Goal: Task Accomplishment & Management: Manage account settings

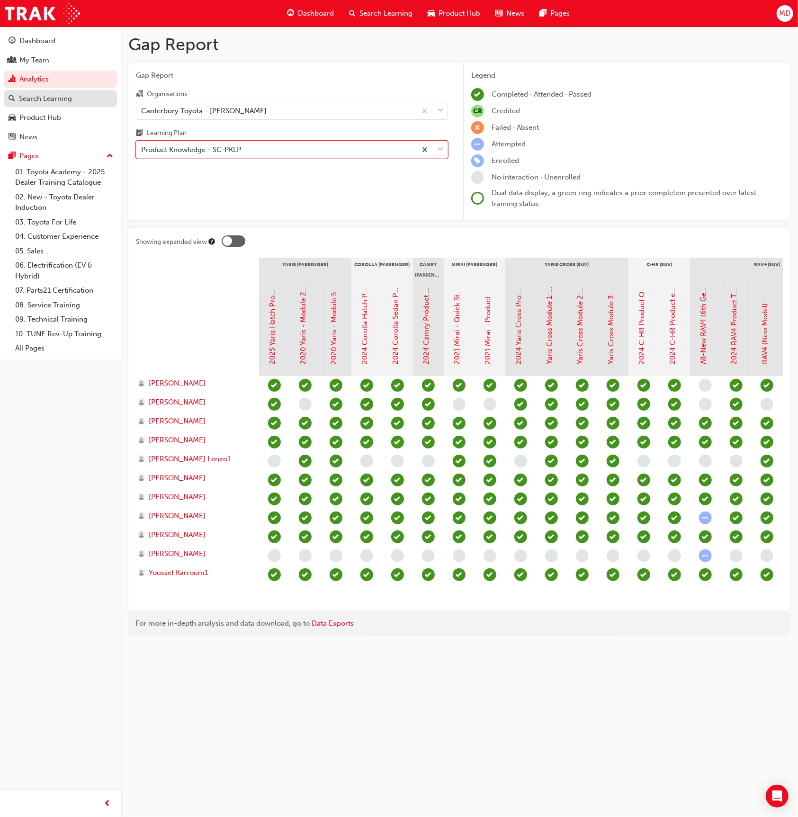
click at [46, 94] on div "Search Learning" at bounding box center [45, 98] width 53 height 11
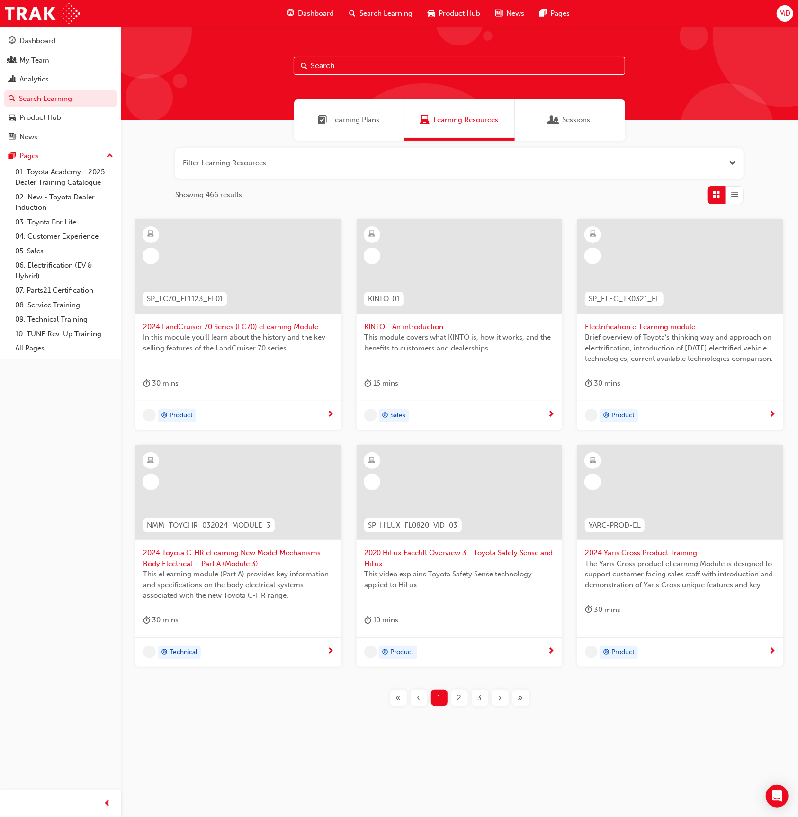
click at [345, 59] on input "text" at bounding box center [459, 66] width 331 height 18
paste input "TSA21 Service Advisor Course ( face to face)"
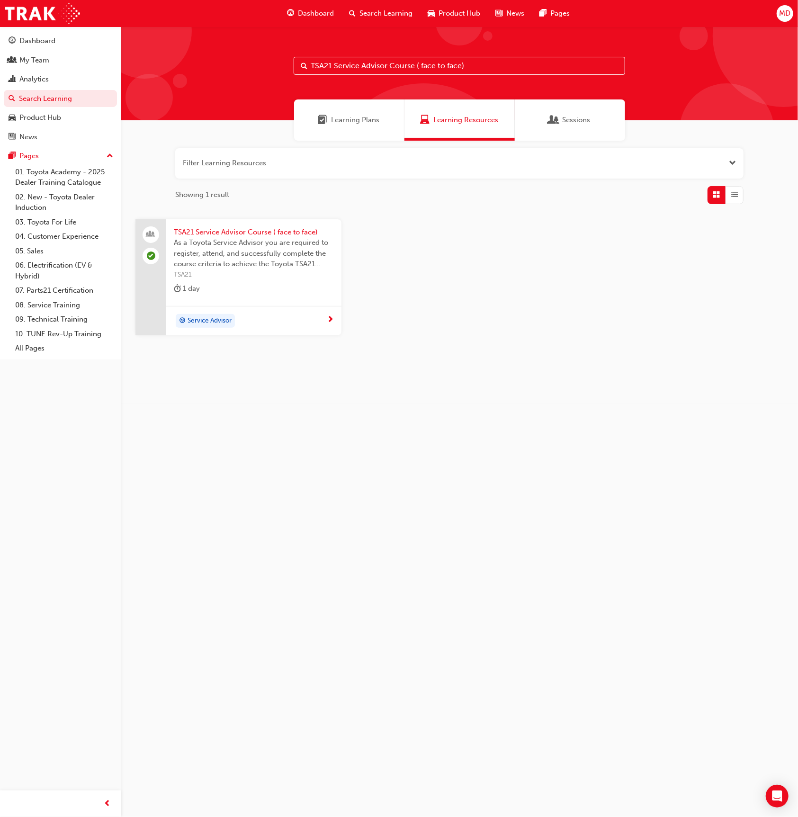
type input "TSA21 Service Advisor Course ( face to face)"
click at [290, 267] on span "As a Toyota Service Advisor you are required to register, attend, and successfu…" at bounding box center [254, 253] width 160 height 32
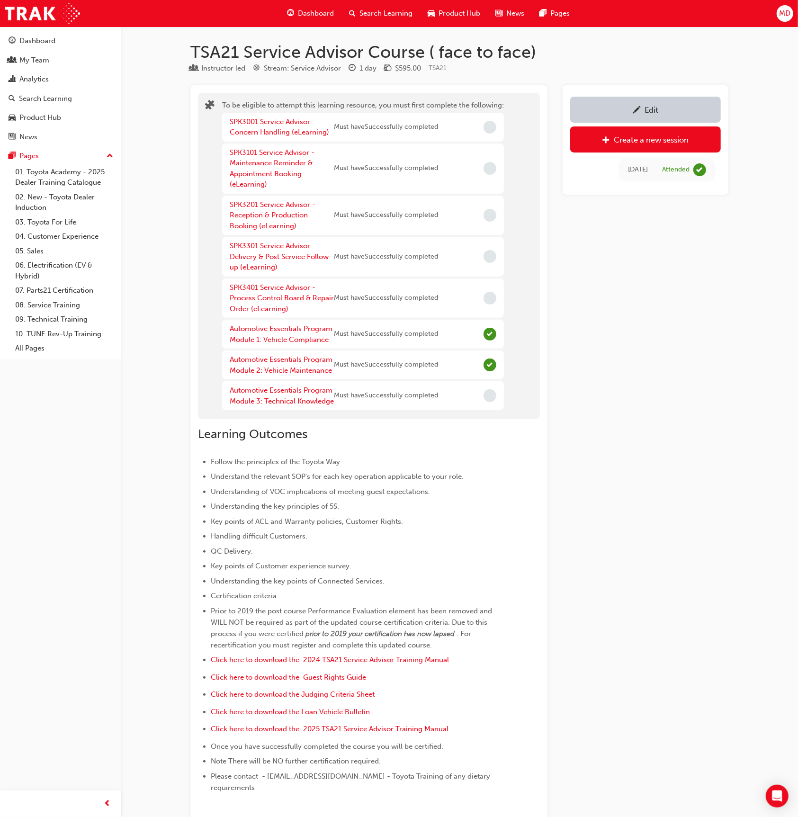
scroll to position [905, 0]
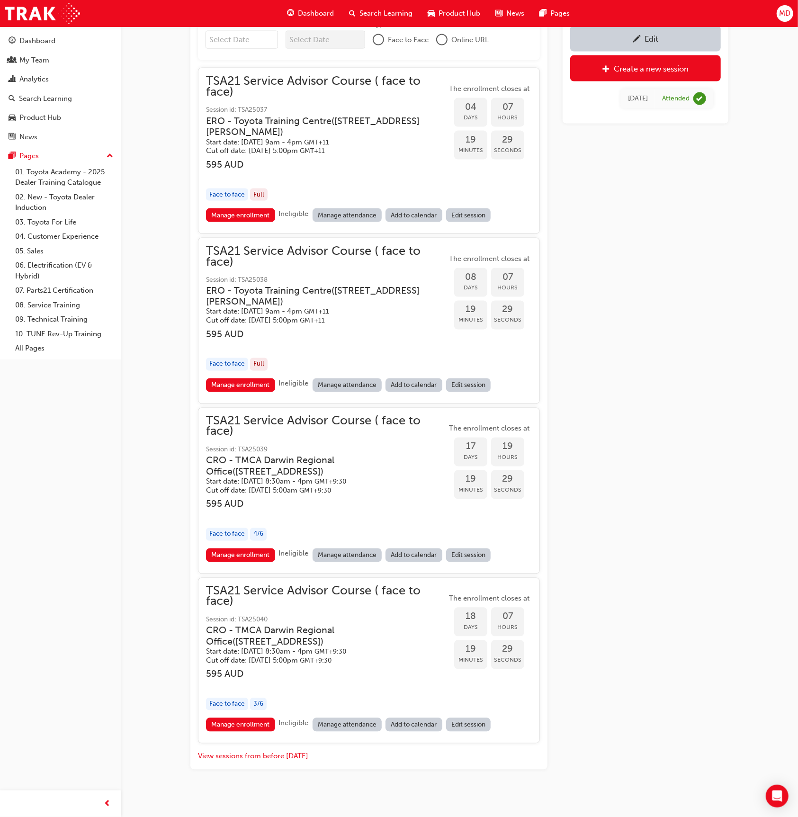
click at [243, 751] on button "View sessions from before today" at bounding box center [253, 756] width 110 height 11
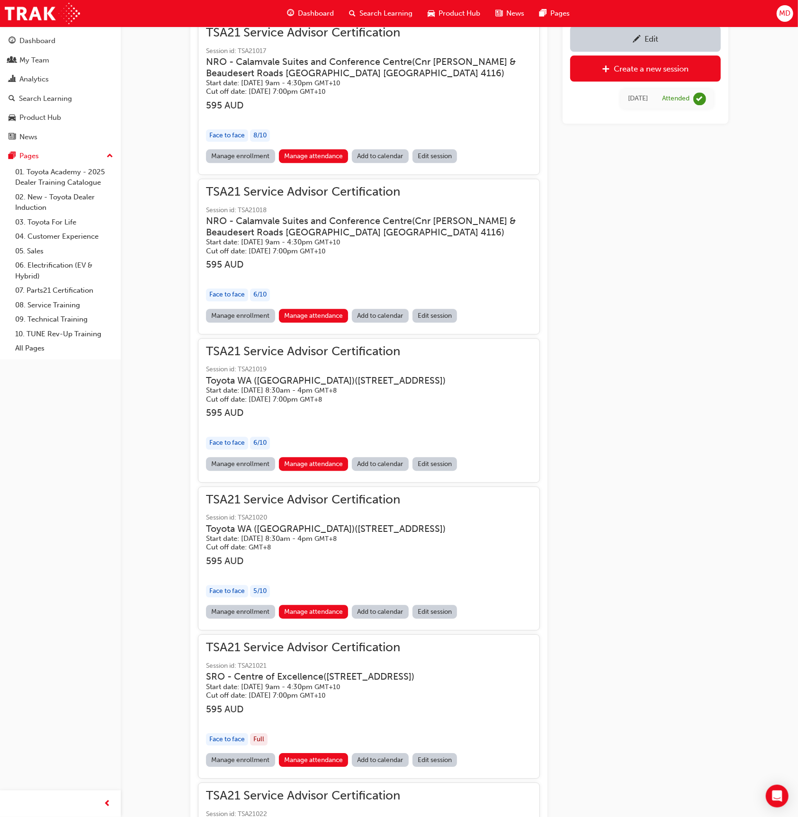
scroll to position [12218, 0]
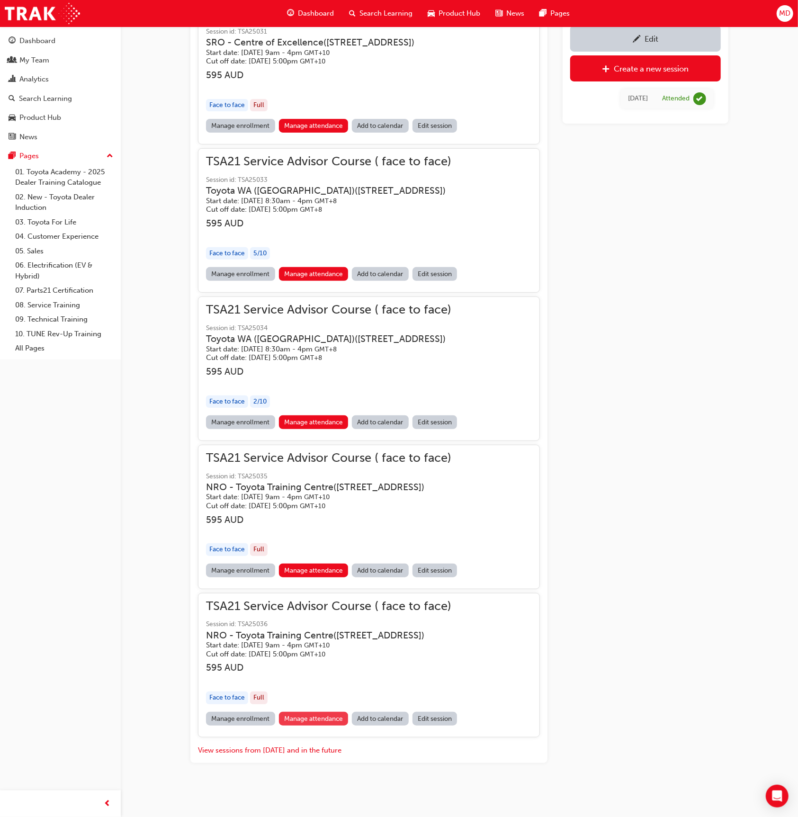
click at [314, 719] on link "Manage attendance" at bounding box center [314, 719] width 70 height 14
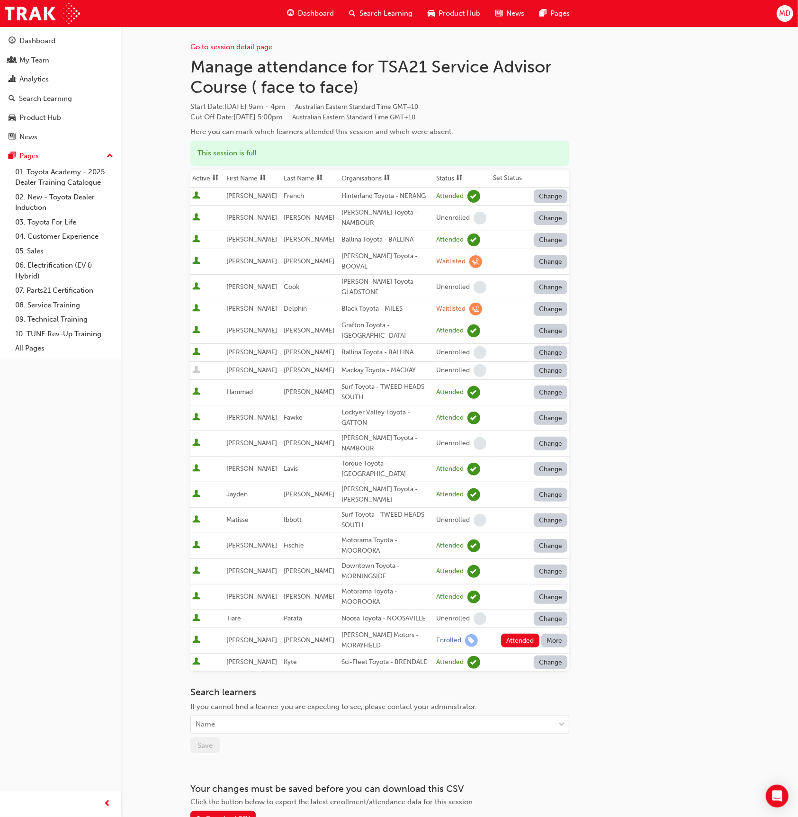
click at [515, 633] on button "Attended" at bounding box center [520, 640] width 38 height 14
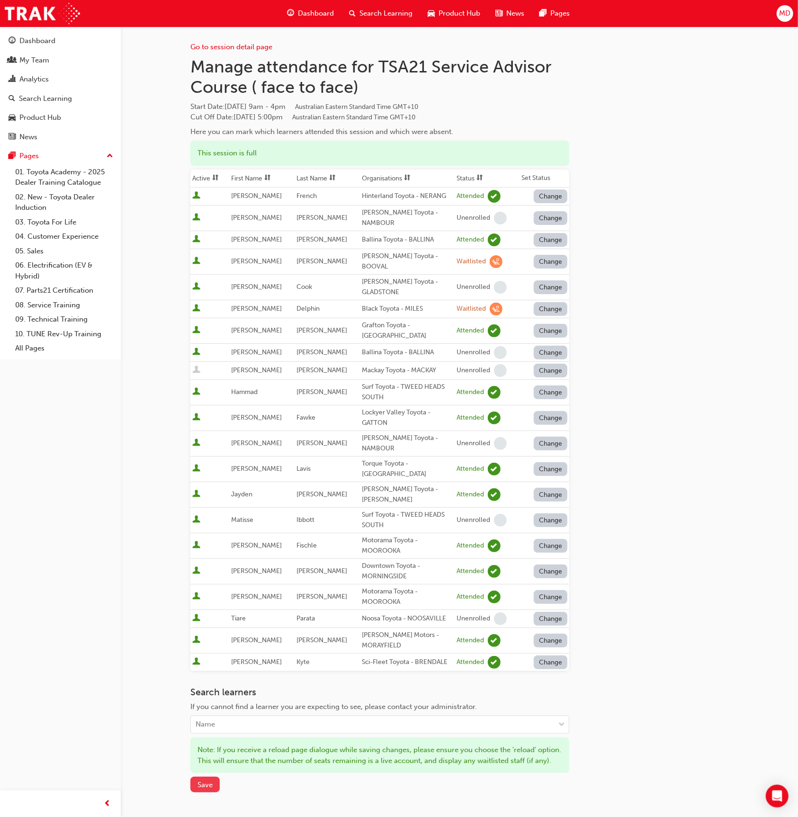
click at [205, 780] on span "Save" at bounding box center [204, 784] width 15 height 9
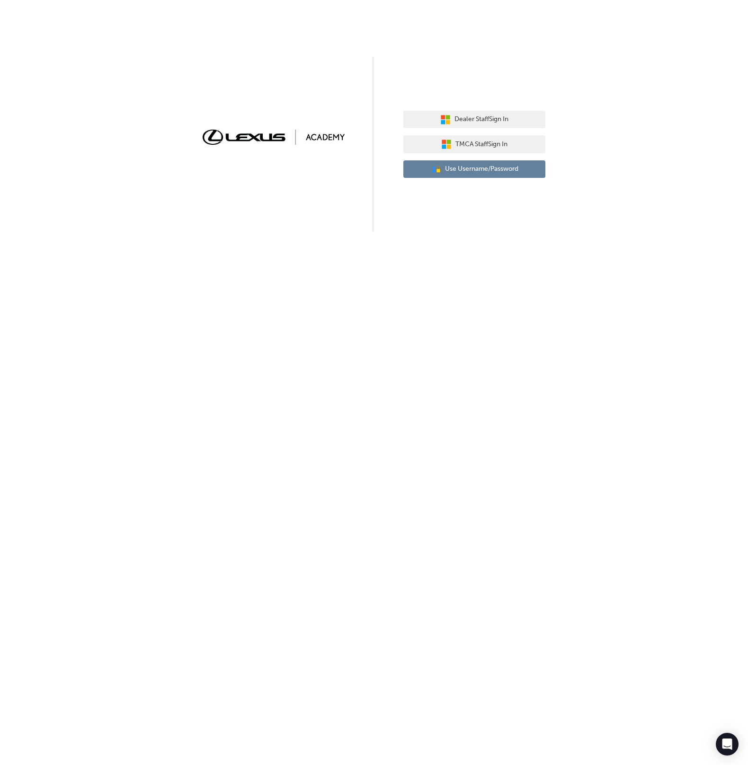
click at [497, 178] on div "Dealer Staff Sign In TMCA Staff Sign In User Authentication Icon - Blue Person,…" at bounding box center [474, 145] width 142 height 82
click at [495, 169] on span "Use Username/Password" at bounding box center [481, 169] width 73 height 11
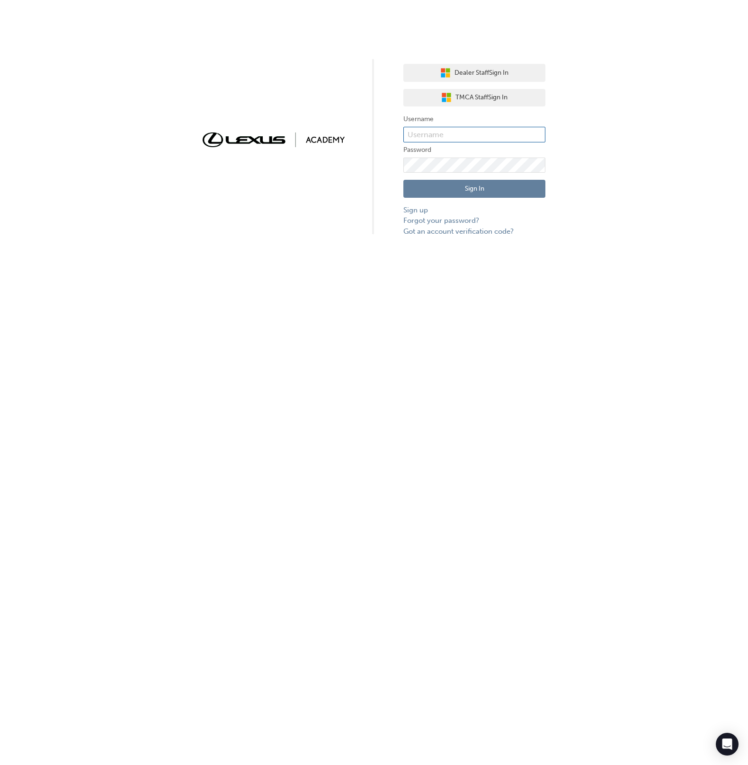
click at [474, 129] on input "text" at bounding box center [474, 135] width 142 height 16
type input "bf.menno.dirks"
click at [497, 193] on button "Sign In" at bounding box center [474, 189] width 142 height 18
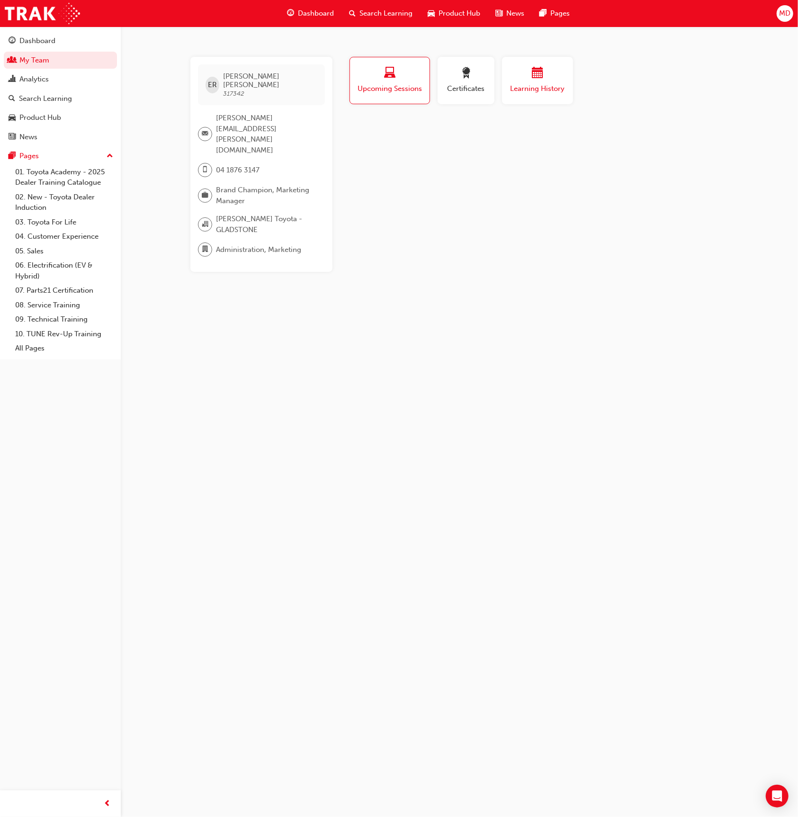
click at [560, 89] on span "Learning History" at bounding box center [537, 88] width 57 height 11
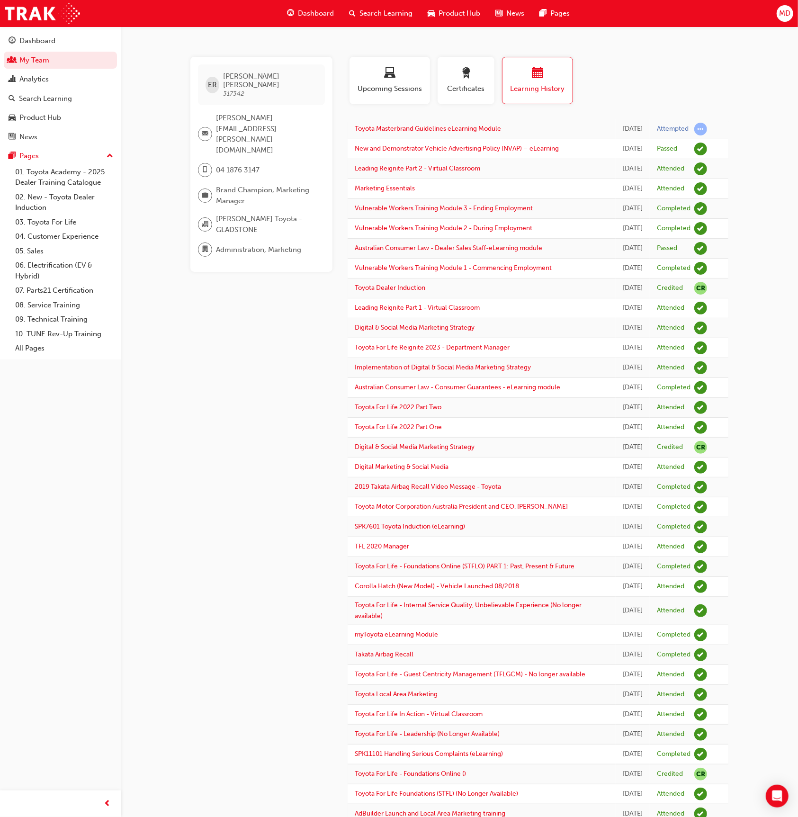
scroll to position [2, 0]
